Goal: Submit feedback/report problem: Submit feedback/report problem

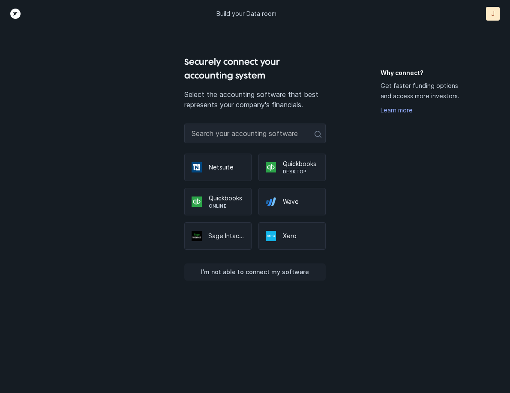
click at [280, 272] on p "I’m not able to connect my software" at bounding box center [255, 272] width 108 height 10
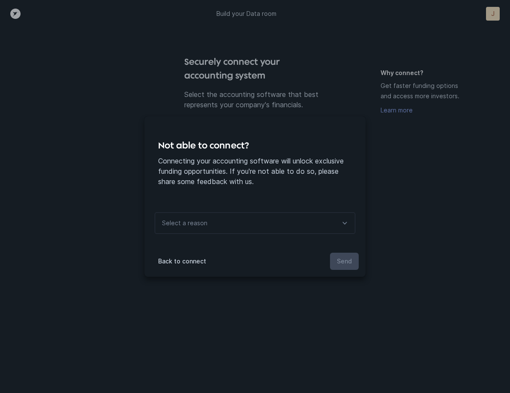
click at [256, 217] on div "Select a reason" at bounding box center [255, 222] width 201 height 21
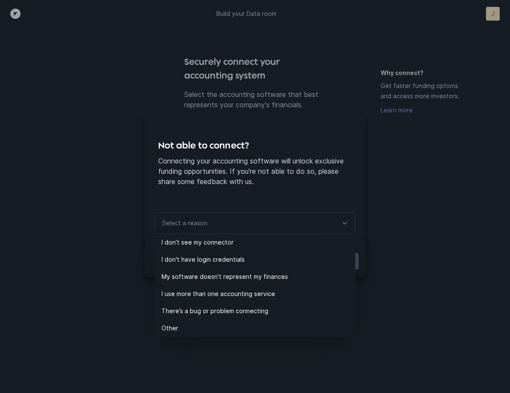
click at [424, 210] on div "Not able to connect? Connecting your accounting software will unlock exclusive …" at bounding box center [255, 196] width 510 height 393
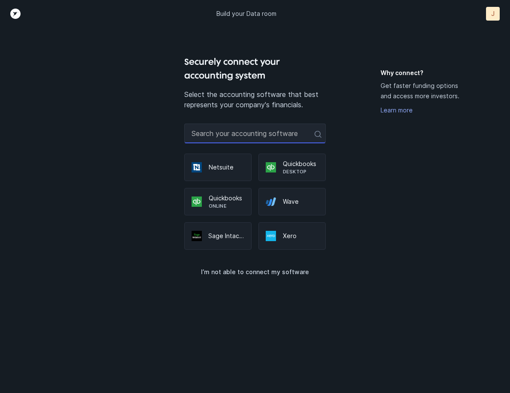
click at [201, 134] on input "text" at bounding box center [255, 133] width 142 height 20
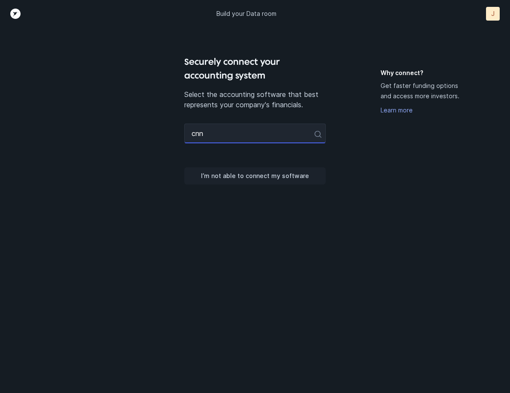
type input "cnn"
click at [247, 175] on p "I’m not able to connect my software" at bounding box center [255, 176] width 108 height 10
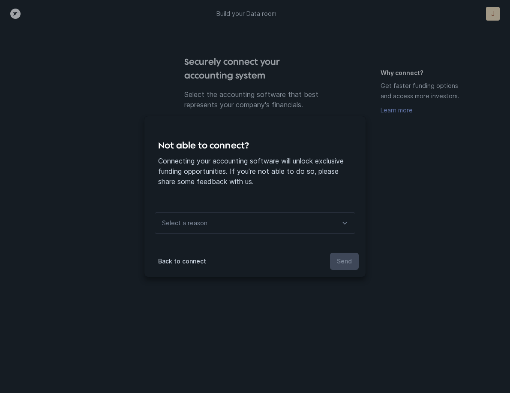
click at [257, 225] on div "Select a reason" at bounding box center [255, 222] width 201 height 21
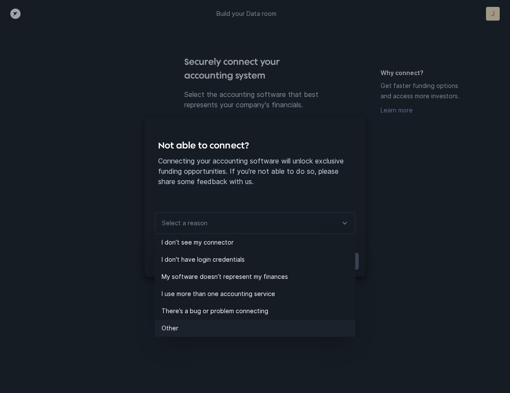
click at [187, 327] on p "Other" at bounding box center [259, 328] width 194 height 10
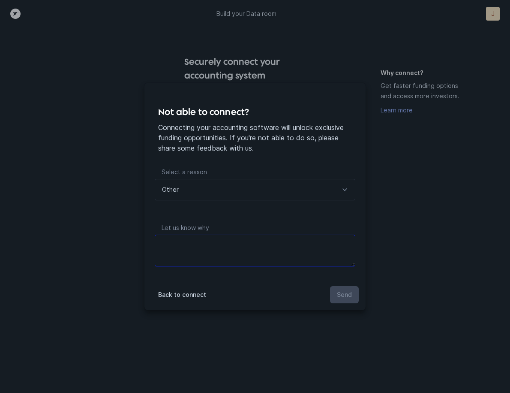
click at [224, 257] on textarea at bounding box center [255, 251] width 201 height 32
paste textarea "[URL][DOMAIN_NAME]"
type textarea "I have my own system [URL][DOMAIN_NAME]"
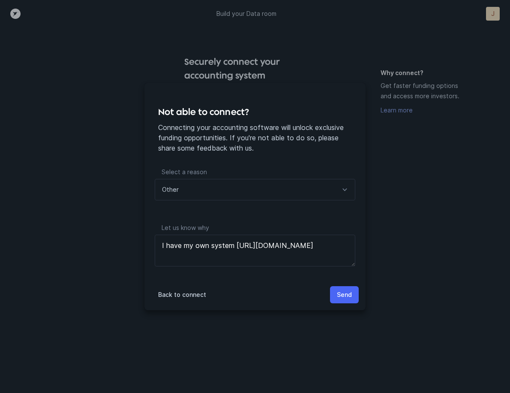
click at [353, 292] on button "Send" at bounding box center [344, 294] width 29 height 17
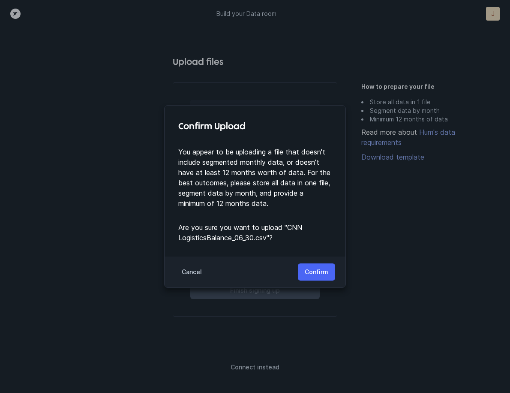
click at [319, 270] on p "Confirm" at bounding box center [317, 272] width 24 height 10
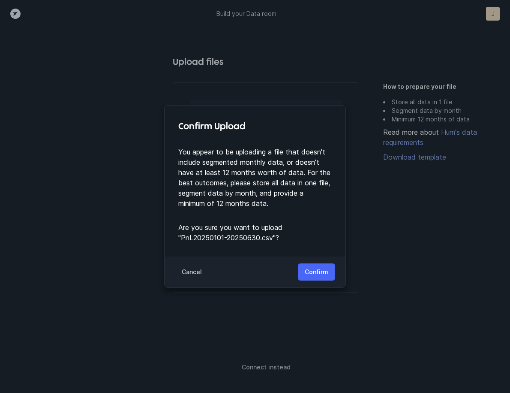
click at [322, 273] on p "Confirm" at bounding box center [317, 272] width 24 height 10
